Goal: Task Accomplishment & Management: Manage account settings

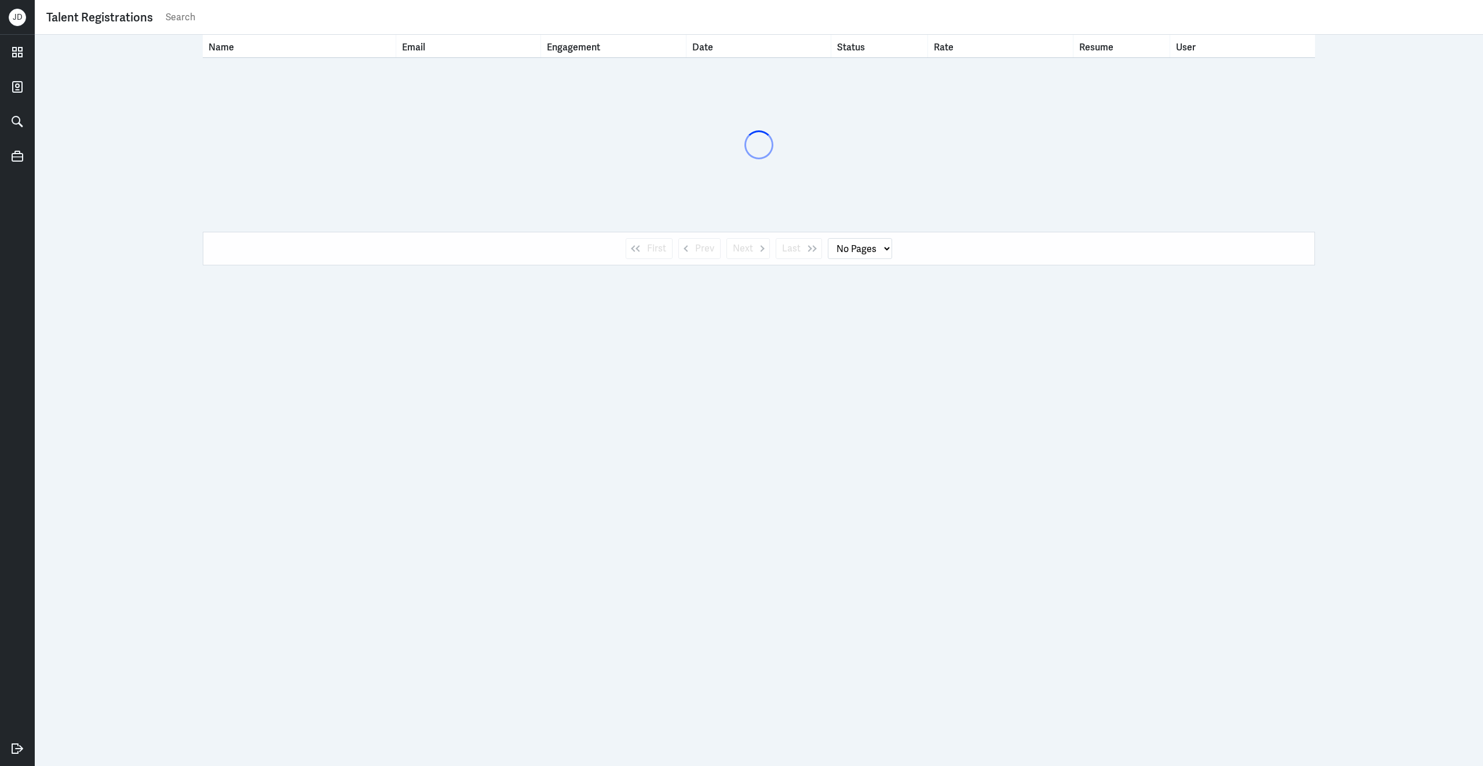
click at [664, 14] on input "text" at bounding box center [818, 17] width 1307 height 17
type input "nicc"
select select "1"
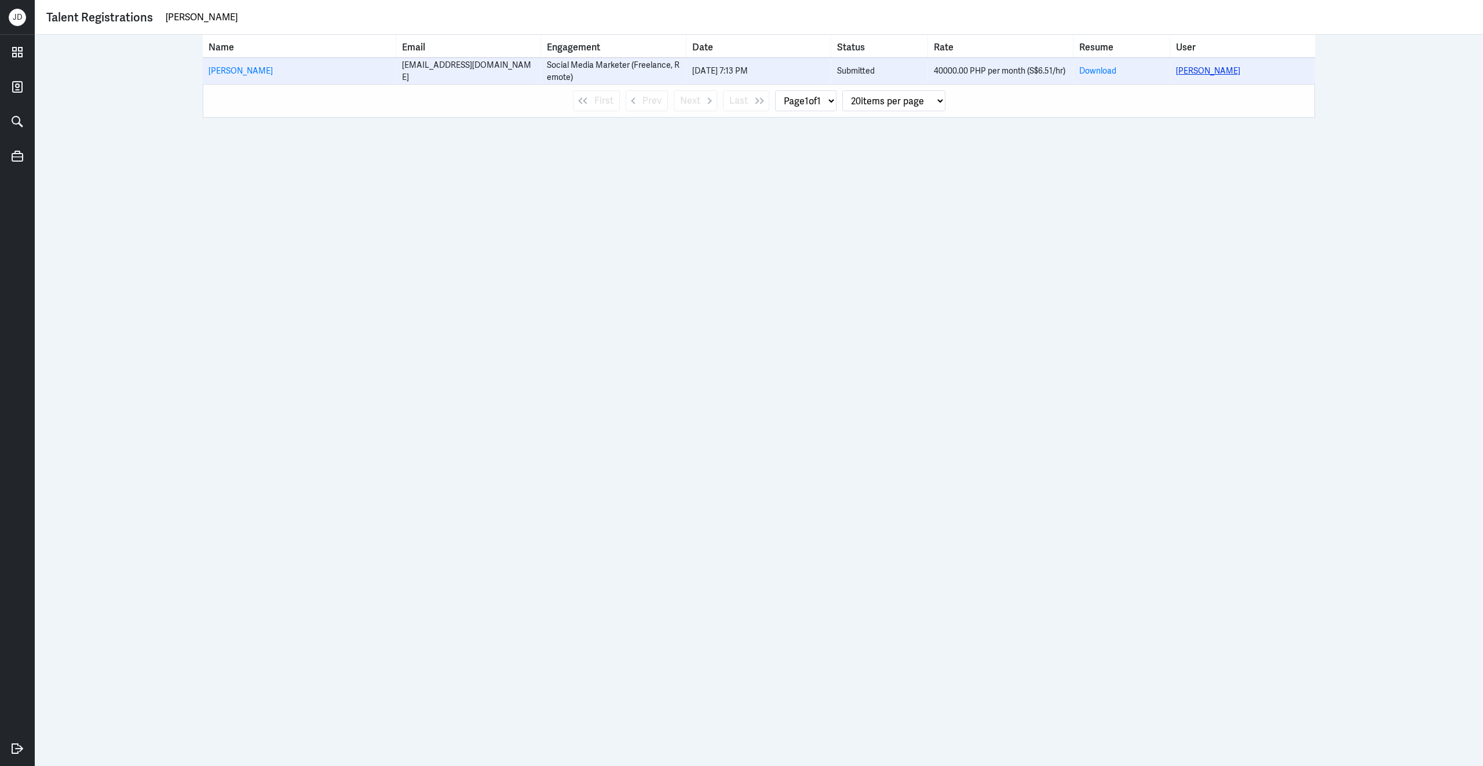
type input "[PERSON_NAME]"
click at [1200, 71] on link "[PERSON_NAME]" at bounding box center [1208, 70] width 64 height 10
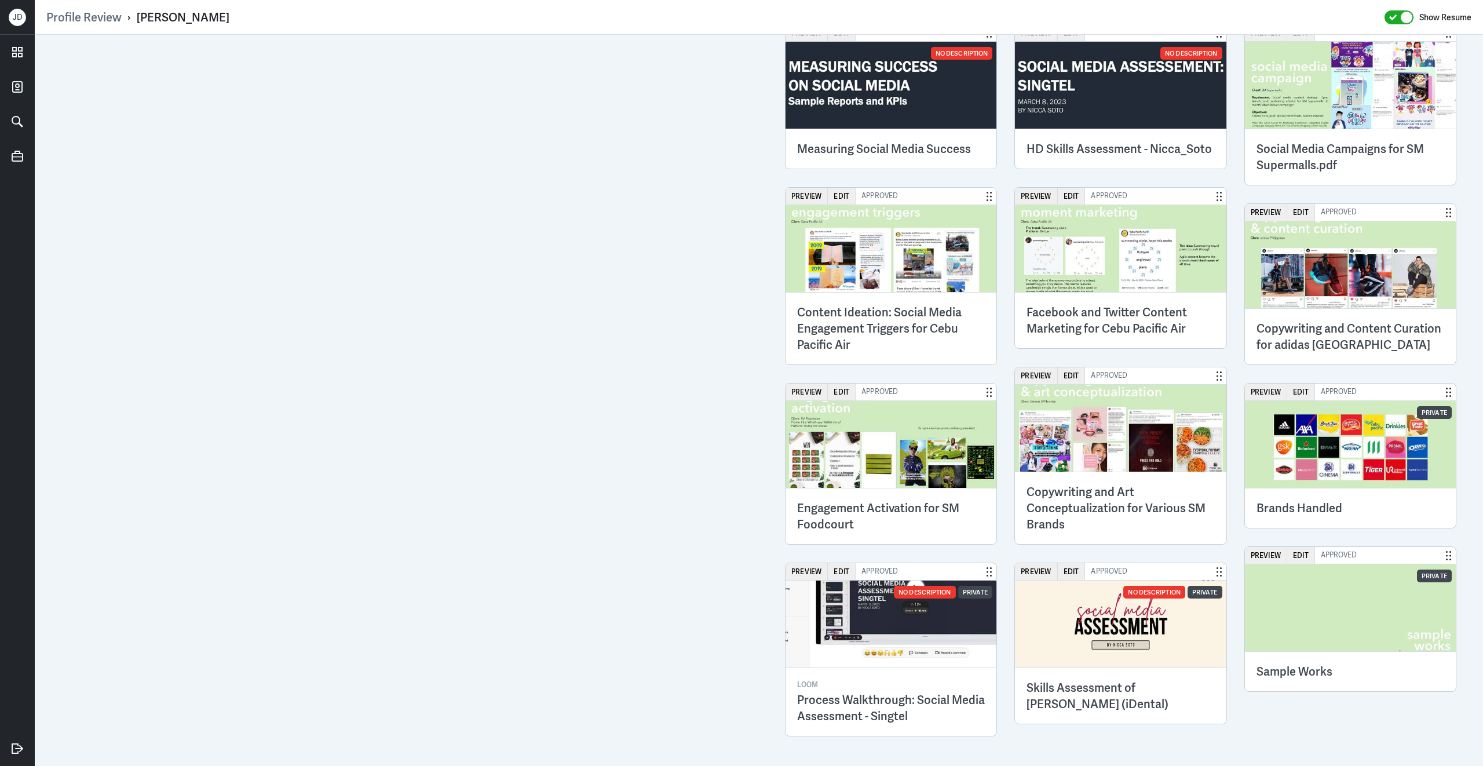
scroll to position [1827, 0]
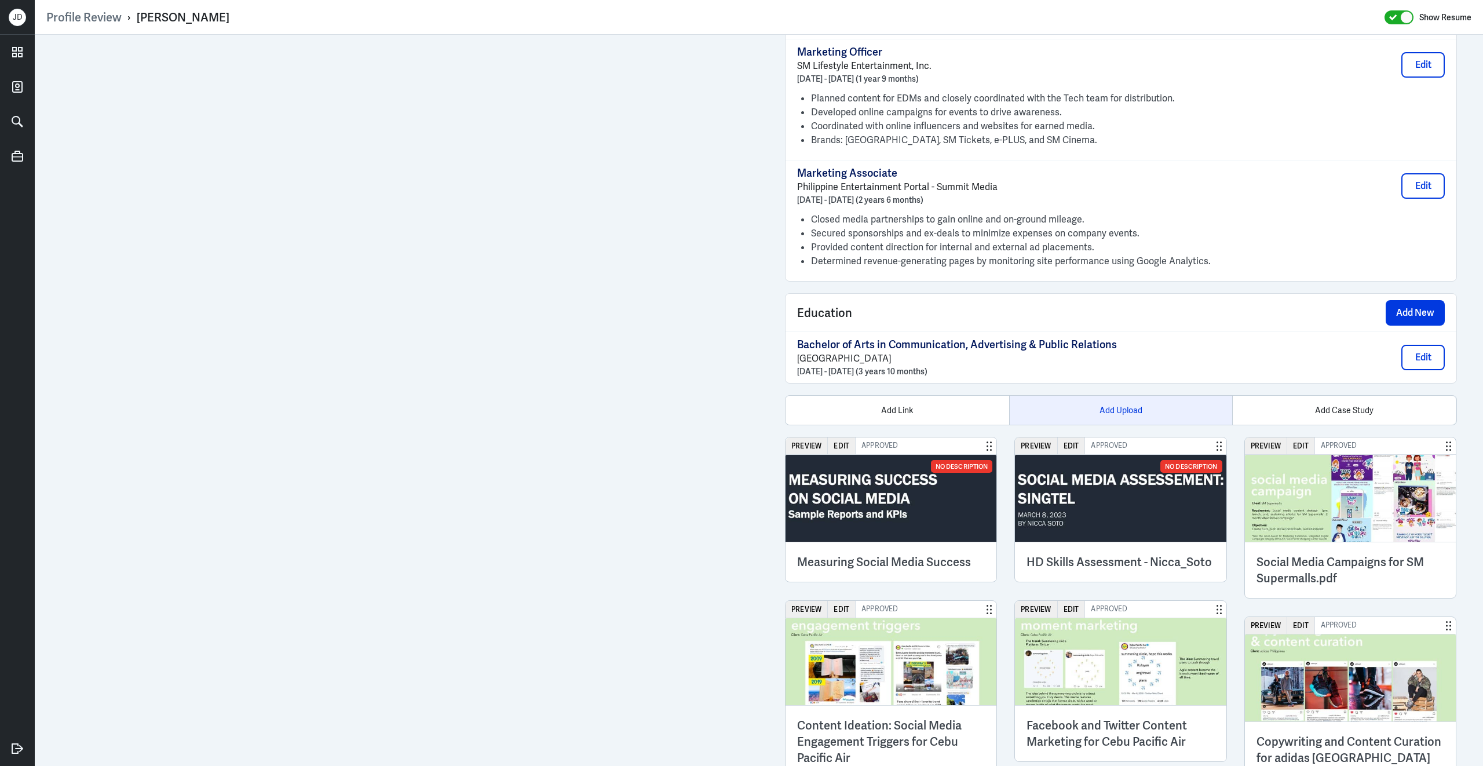
click at [1108, 422] on div "Add Upload" at bounding box center [1121, 410] width 224 height 29
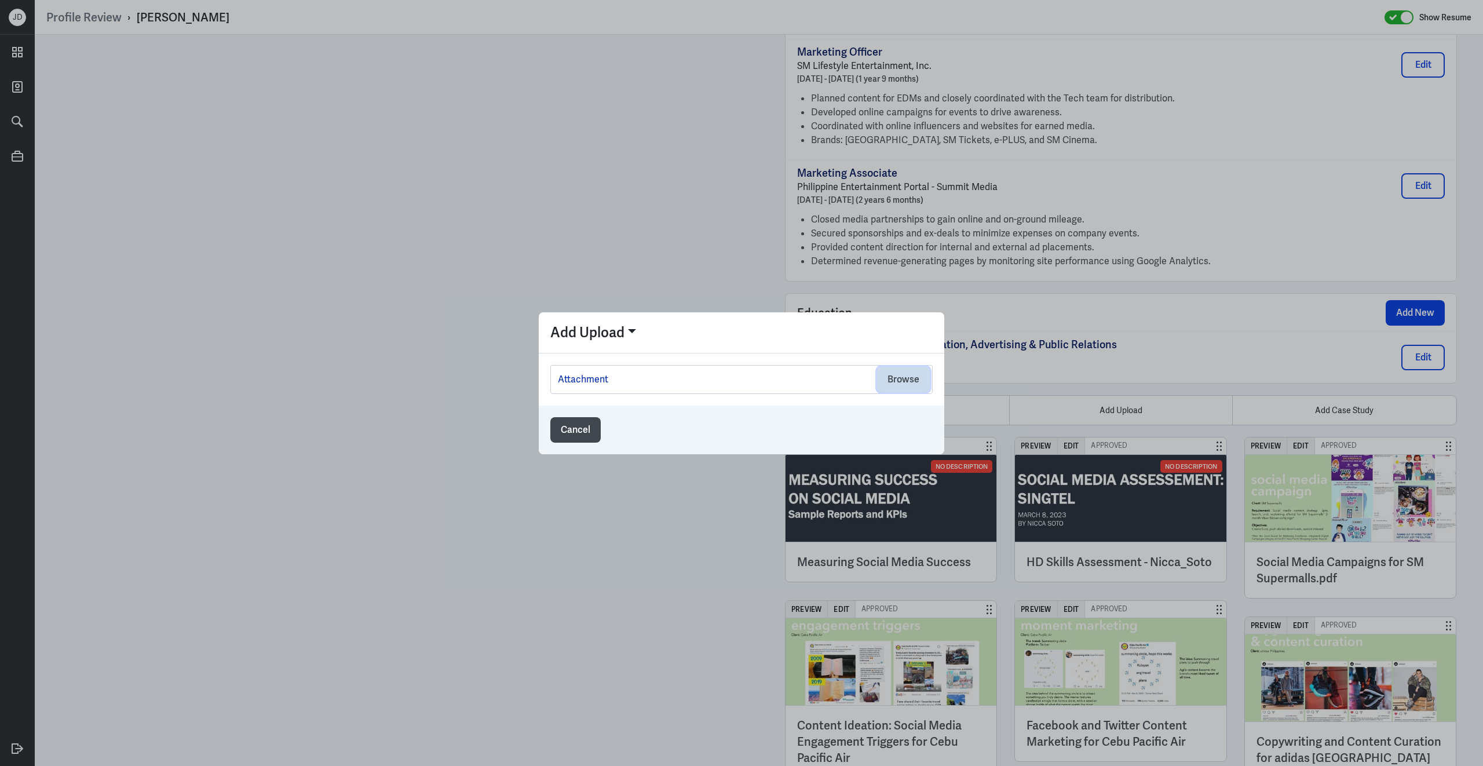
click at [920, 371] on button "Browse" at bounding box center [903, 379] width 53 height 25
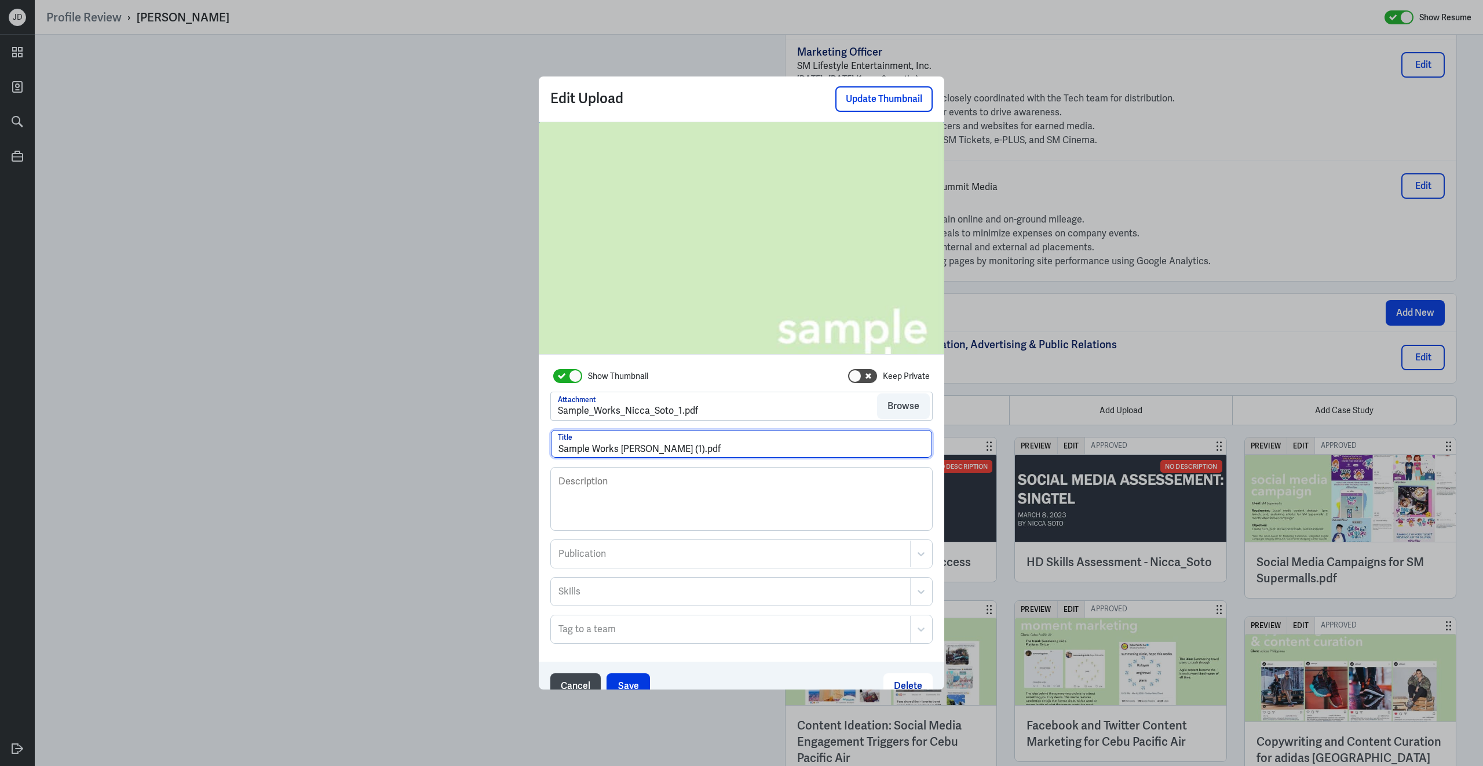
drag, startPoint x: 619, startPoint y: 451, endPoint x: 503, endPoint y: 451, distance: 115.3
click at [503, 451] on div "Edit Upload Update Thumbnail Show Thumbnail Keep Private Attachment Sample_Work…" at bounding box center [741, 383] width 1483 height 766
drag, startPoint x: 637, startPoint y: 449, endPoint x: 725, endPoint y: 450, distance: 88.6
click at [725, 450] on input "Portfolio - [PERSON_NAME] (1).pdf" at bounding box center [741, 444] width 381 height 28
click at [633, 450] on input "Portfolio - Nicca S (2025)" at bounding box center [741, 444] width 381 height 28
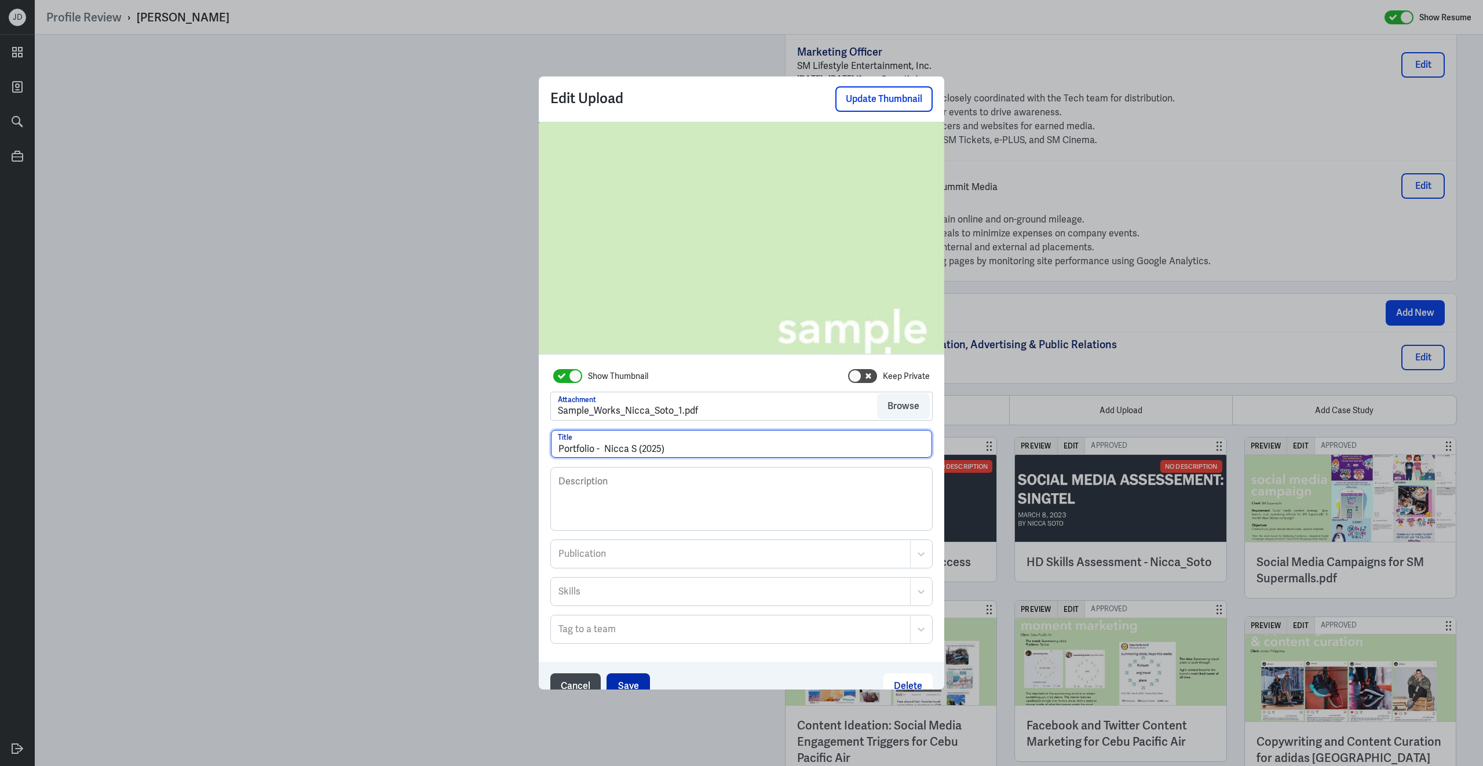
type input "Portfolio - Nicca S (2025)"
click at [627, 682] on button "Save" at bounding box center [627, 685] width 43 height 25
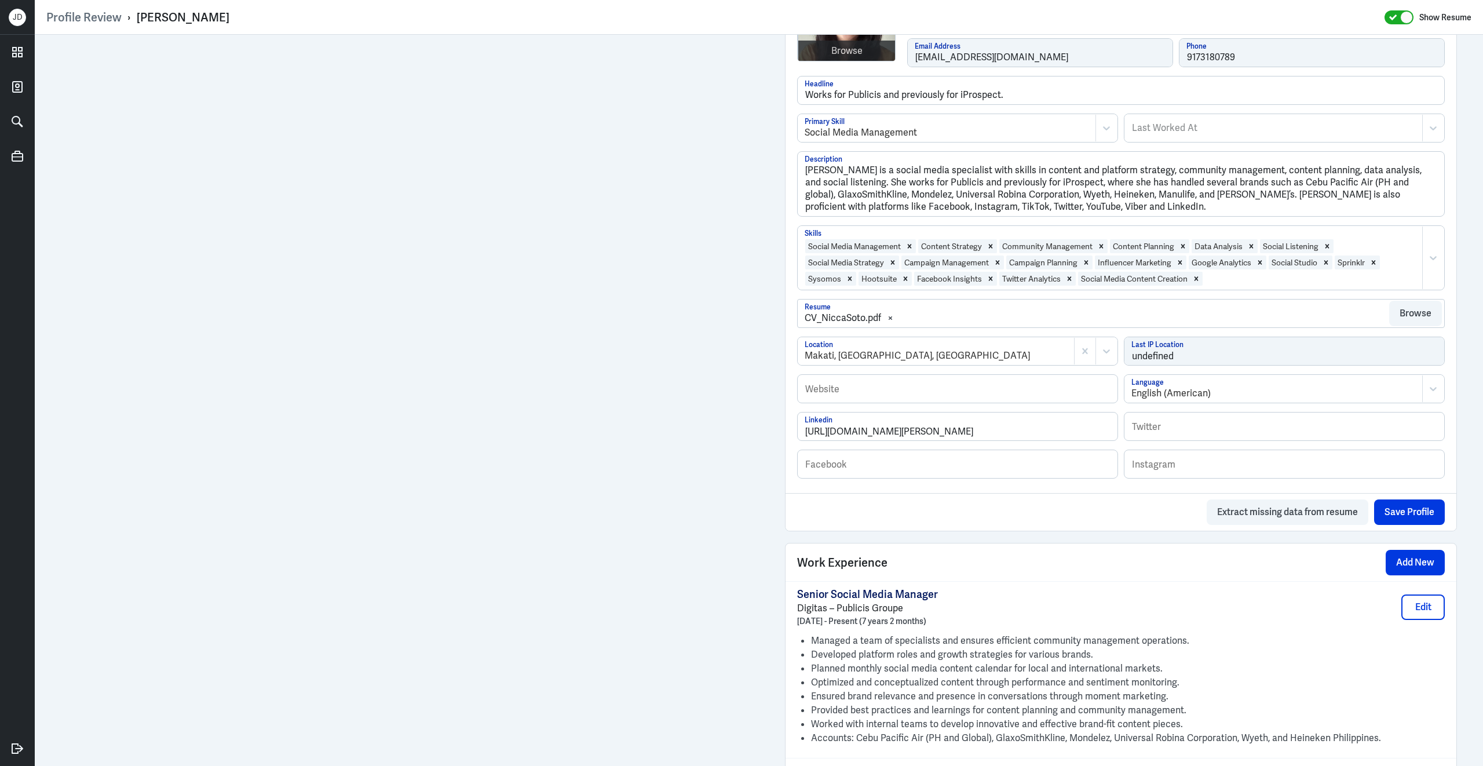
scroll to position [842, 0]
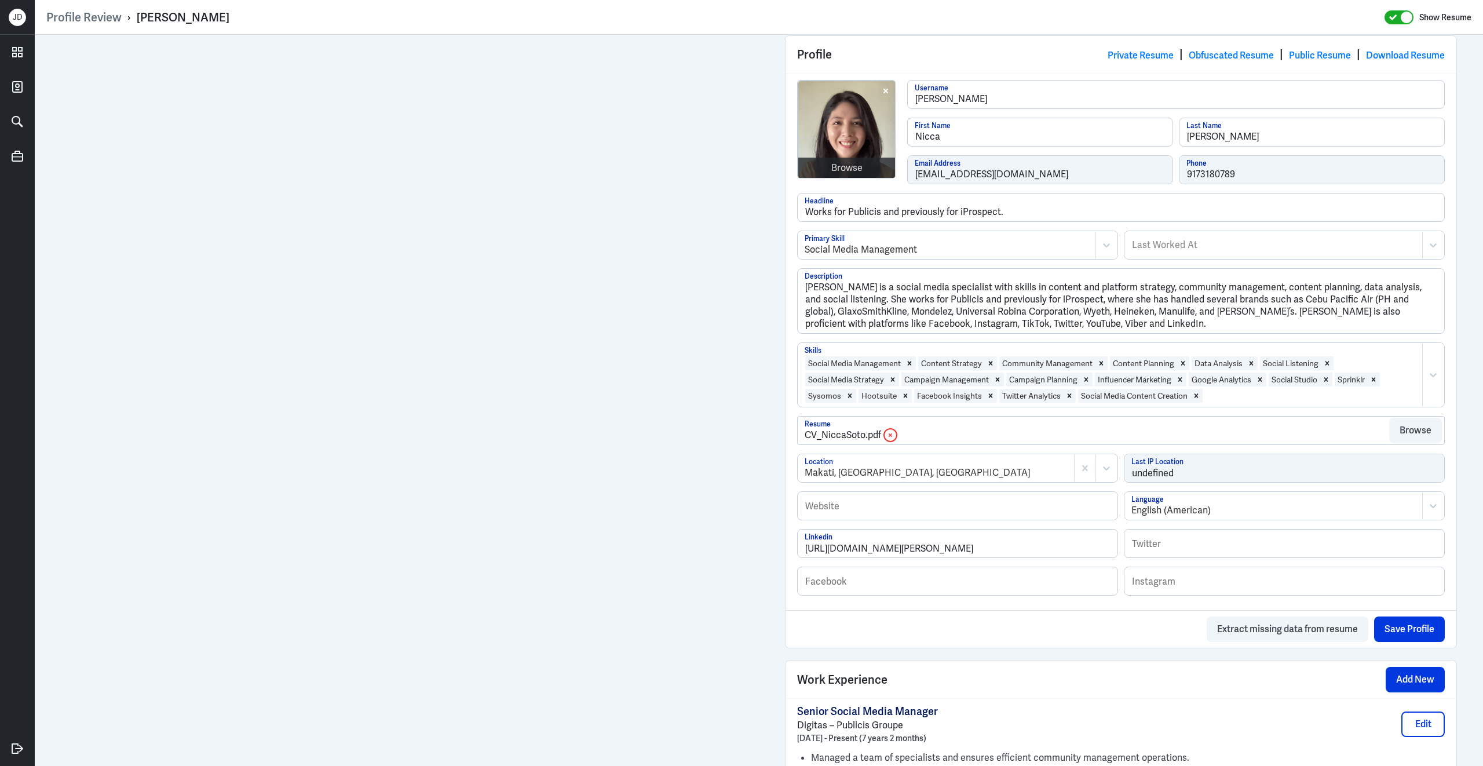
click at [889, 437] on icon at bounding box center [890, 434] width 3 height 3
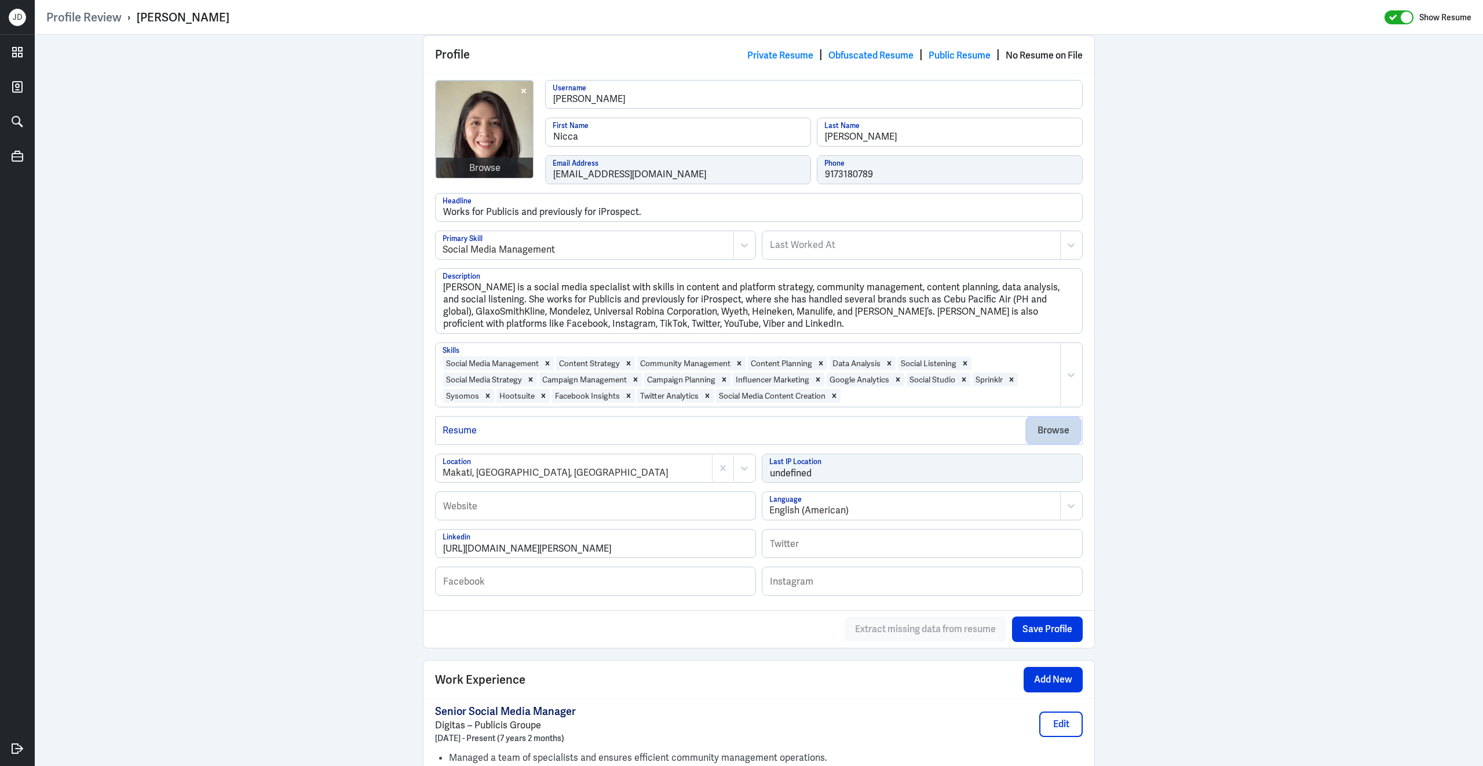
click at [1043, 436] on button "Browse" at bounding box center [1053, 430] width 53 height 25
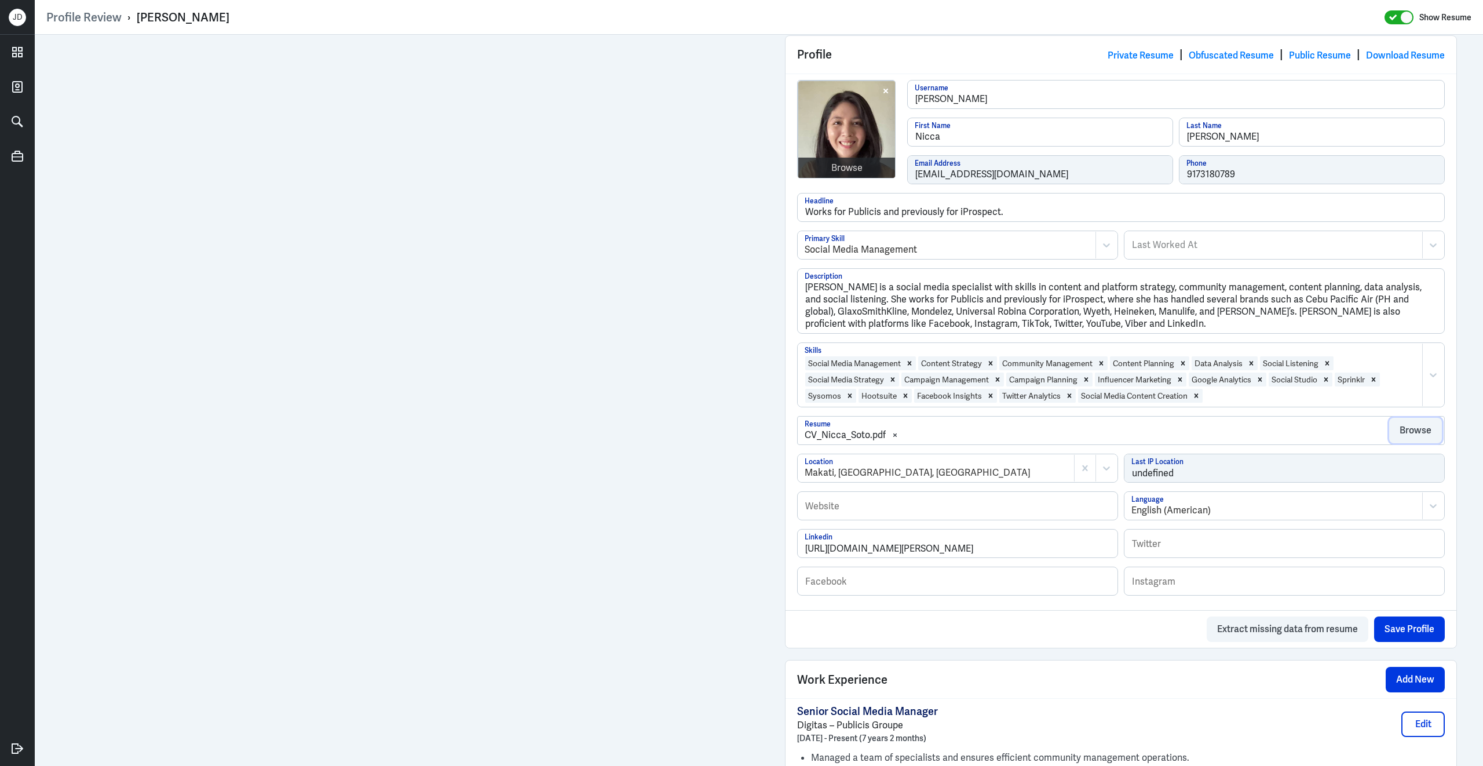
scroll to position [1145, 0]
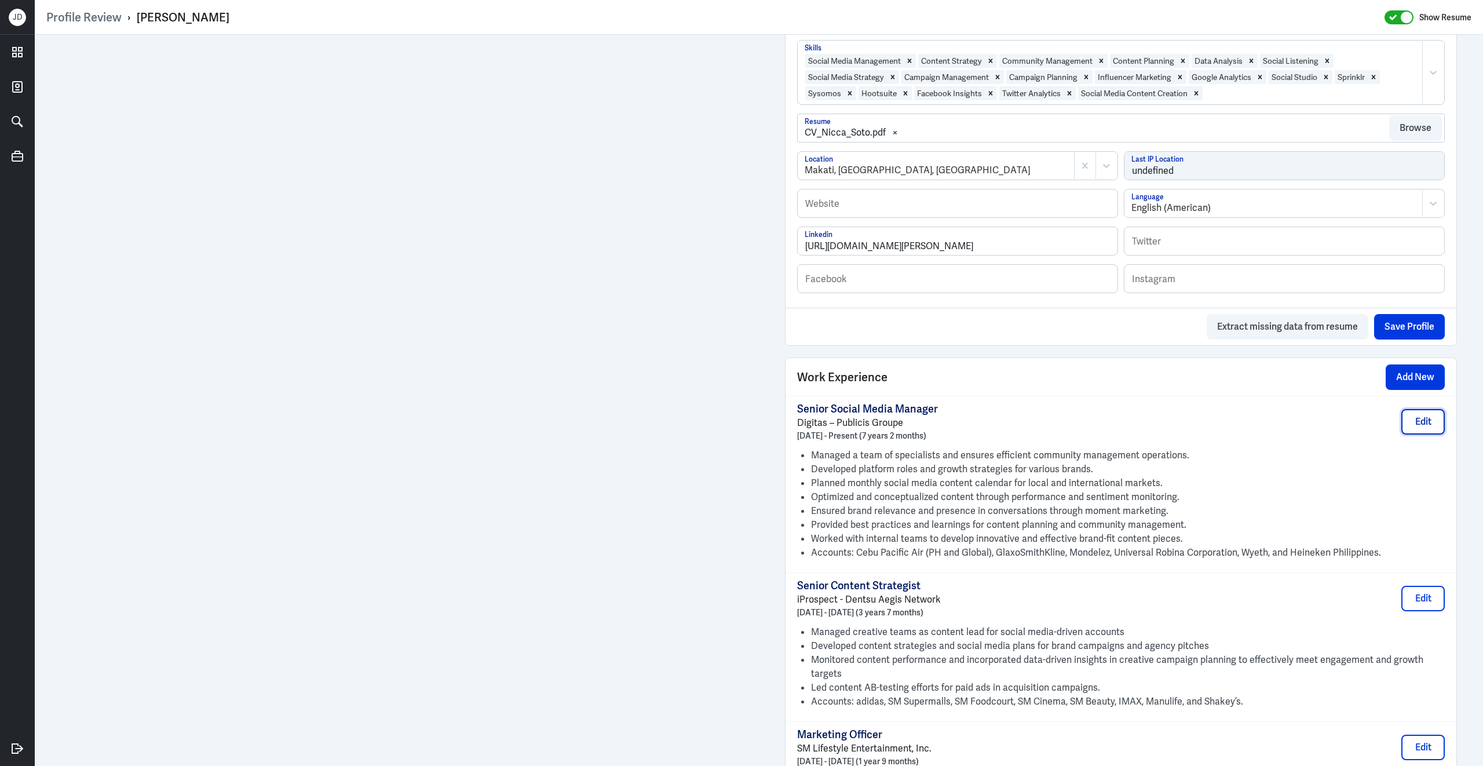
click at [1429, 434] on button "Edit" at bounding box center [1422, 421] width 43 height 25
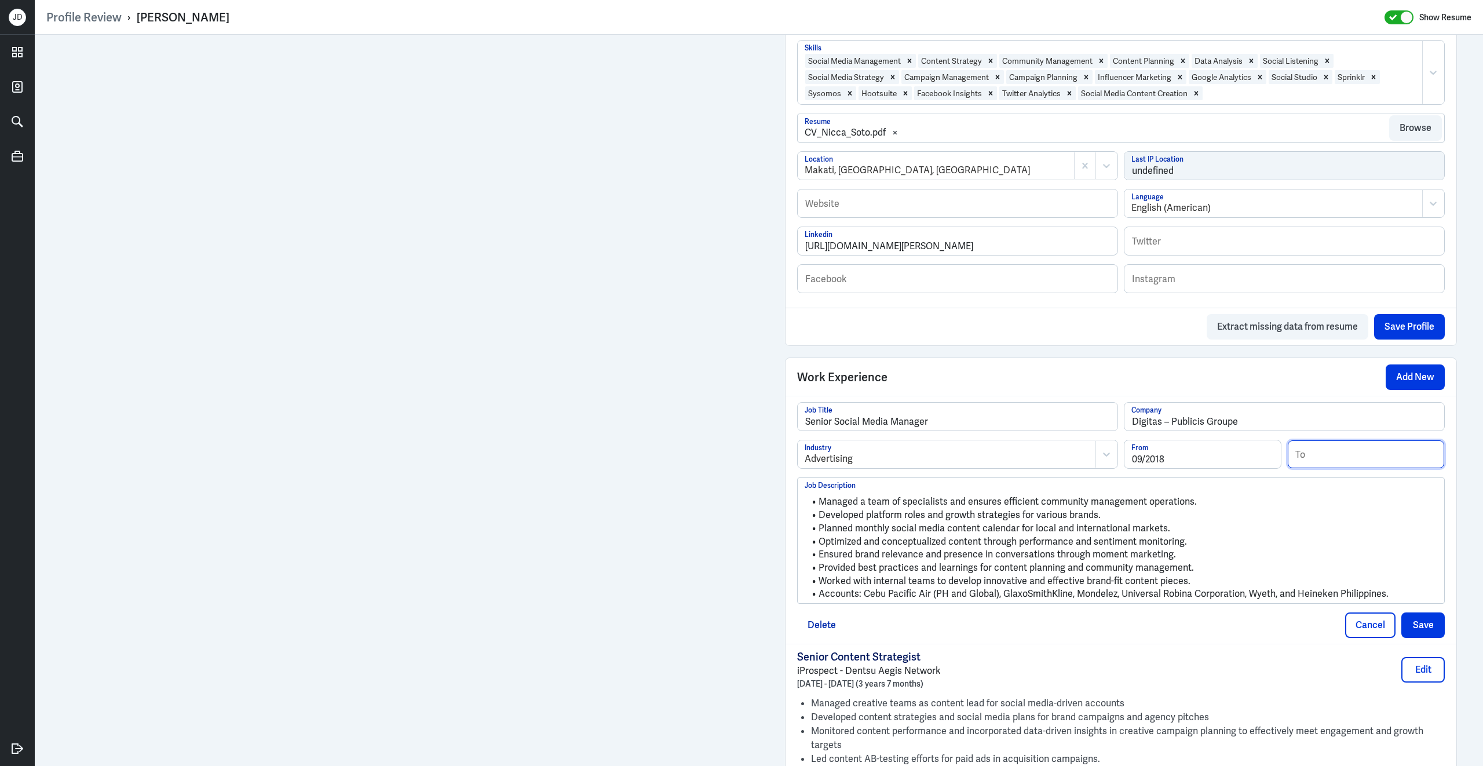
click at [1313, 465] on input at bounding box center [1366, 454] width 156 height 28
type input "07/2023"
click at [1426, 624] on button "Save" at bounding box center [1422, 624] width 43 height 25
